Goal: Task Accomplishment & Management: Manage account settings

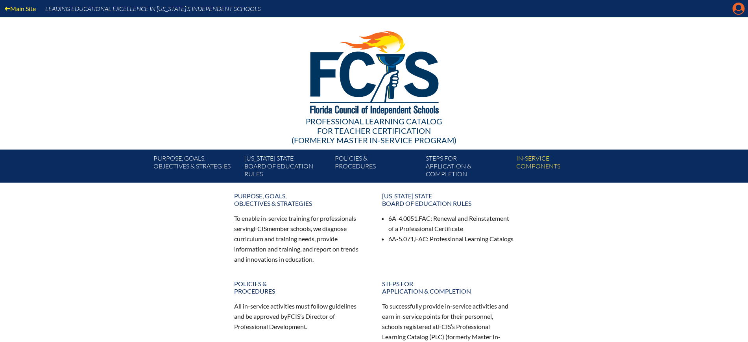
click at [740, 9] on icon "Manage account" at bounding box center [738, 8] width 13 height 13
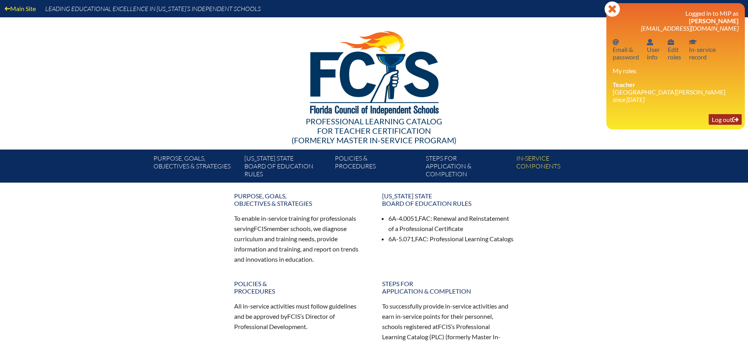
click at [707, 119] on p "Log out Log out" at bounding box center [676, 119] width 126 height 7
click at [713, 120] on link "Log out Log out" at bounding box center [725, 119] width 33 height 11
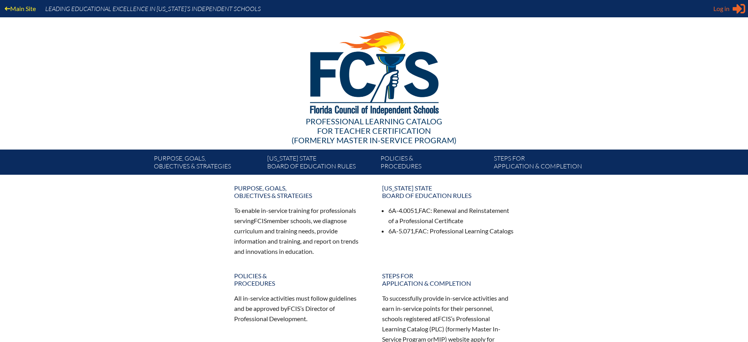
type input "[EMAIL_ADDRESS][DOMAIN_NAME]"
click at [720, 10] on span "Log in" at bounding box center [721, 8] width 16 height 9
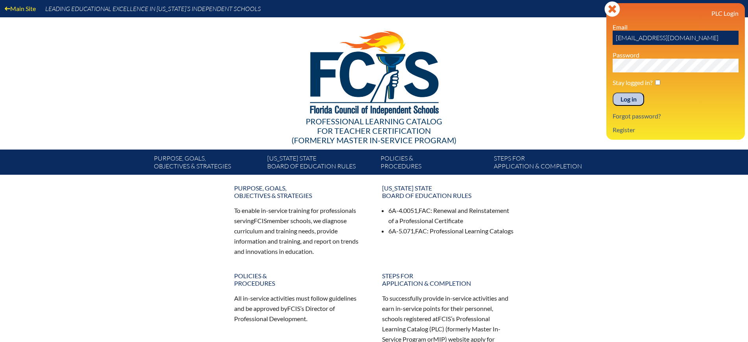
click at [634, 96] on input "Log in" at bounding box center [628, 98] width 31 height 13
